Goal: Task Accomplishment & Management: Use online tool/utility

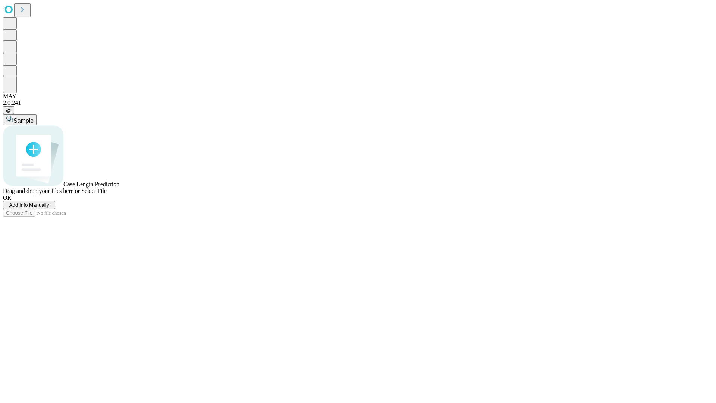
click at [49, 208] on span "Add Info Manually" at bounding box center [29, 205] width 40 height 6
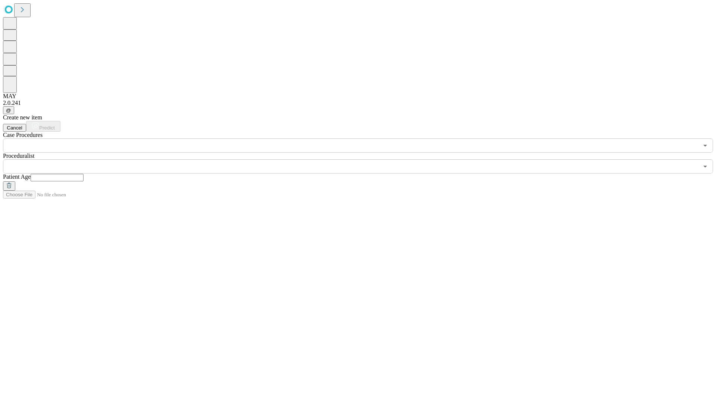
click at [83, 174] on input "text" at bounding box center [57, 177] width 53 height 7
type input "**"
click at [363, 159] on input "text" at bounding box center [350, 166] width 695 height 14
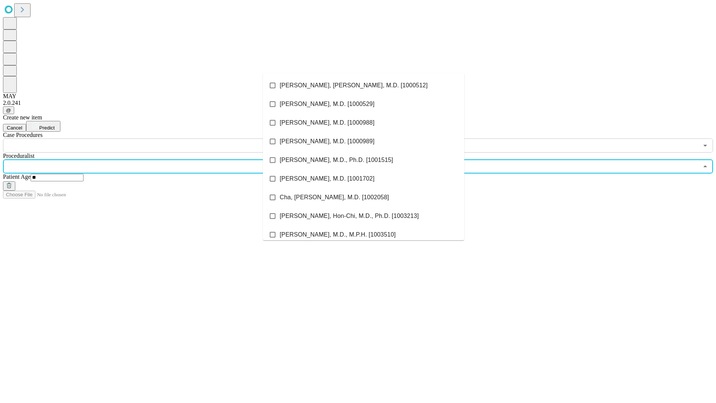
click at [363, 85] on li "[PERSON_NAME], [PERSON_NAME], M.D. [1000512]" at bounding box center [363, 85] width 201 height 19
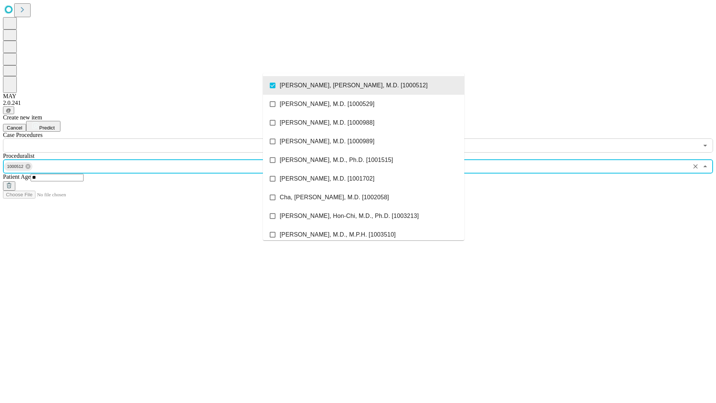
click at [157, 138] on input "text" at bounding box center [350, 145] width 695 height 14
